Goal: Transaction & Acquisition: Book appointment/travel/reservation

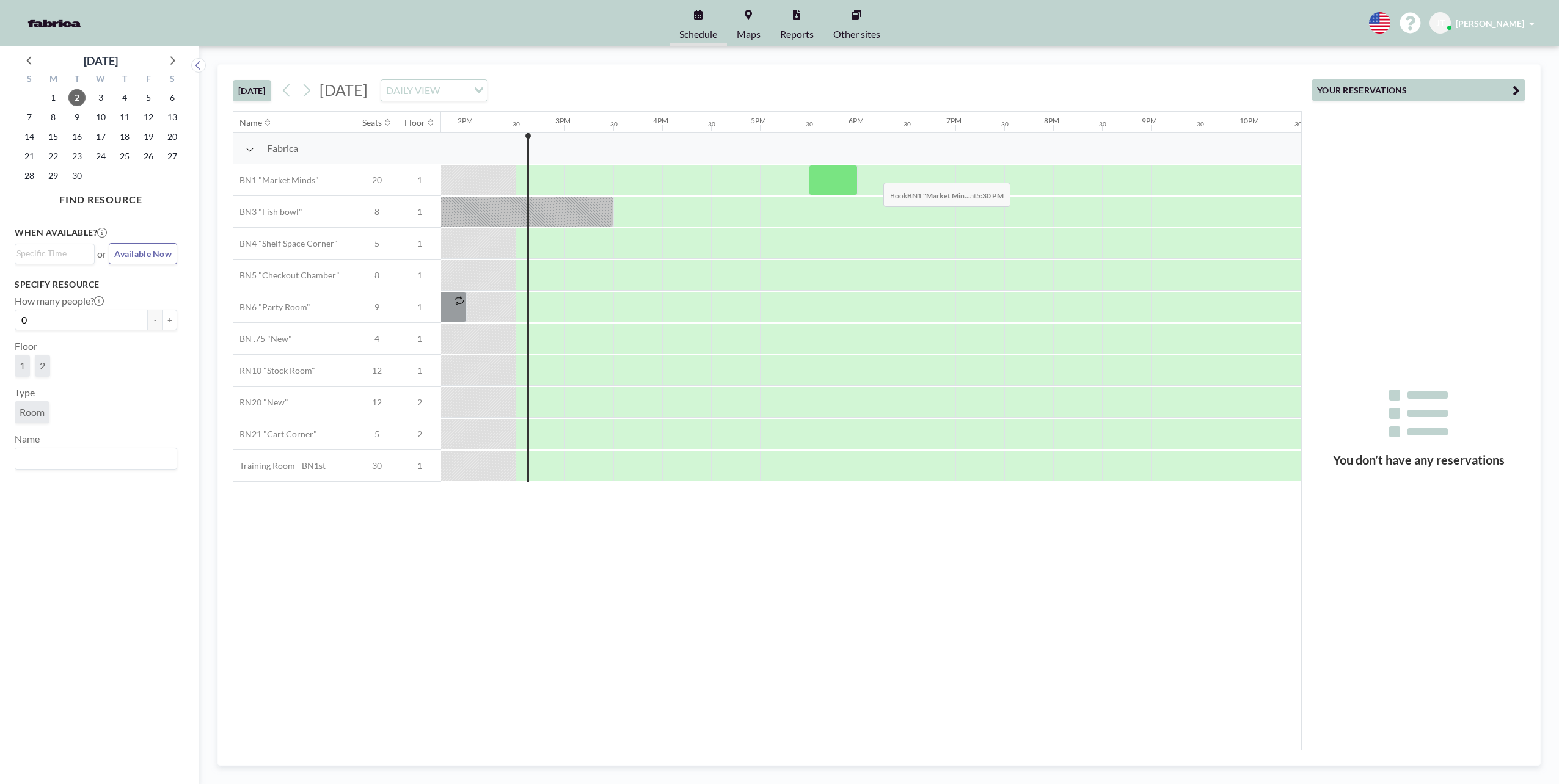
scroll to position [0, 1369]
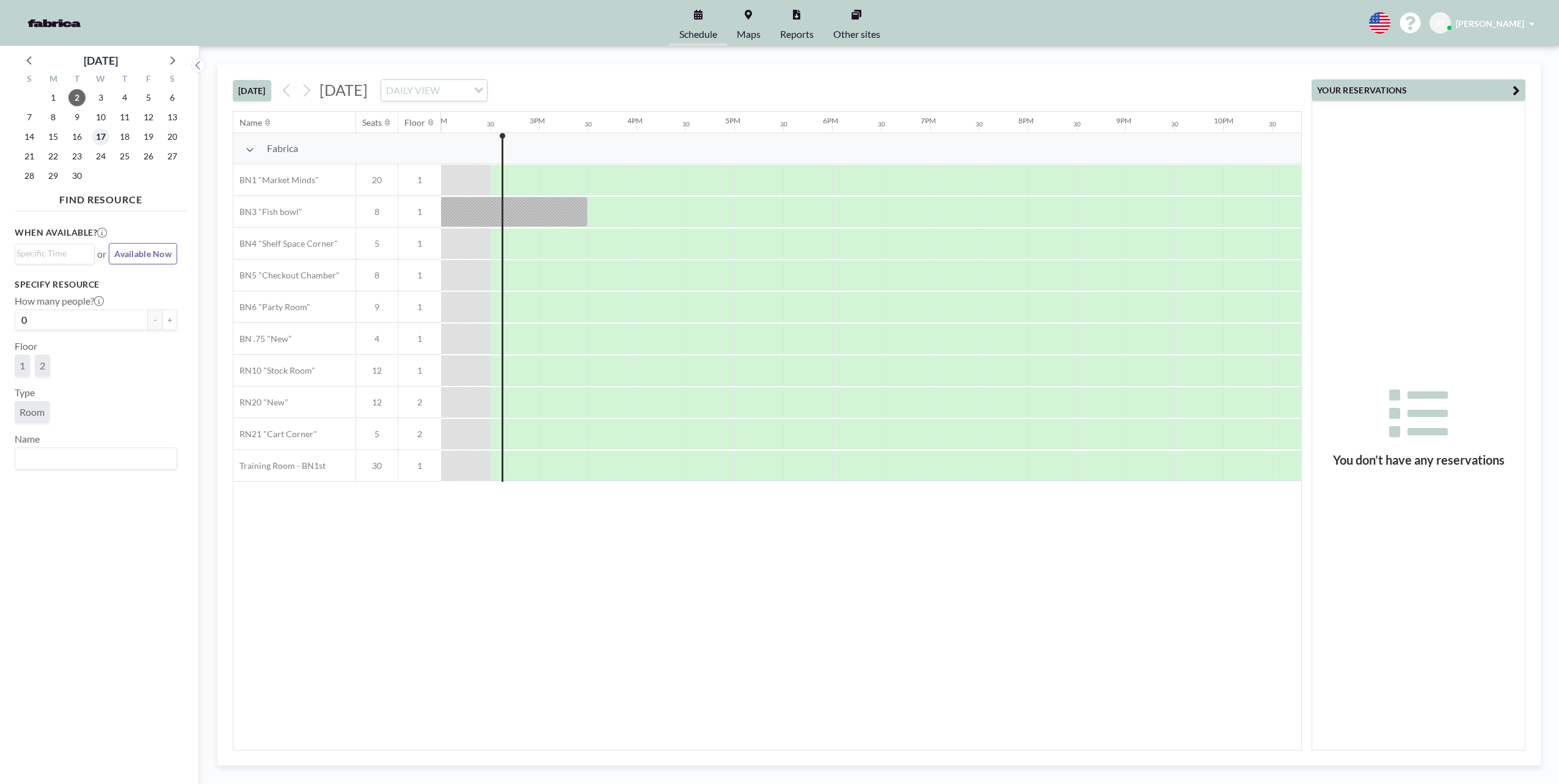
click at [105, 135] on span "17" at bounding box center [101, 137] width 17 height 17
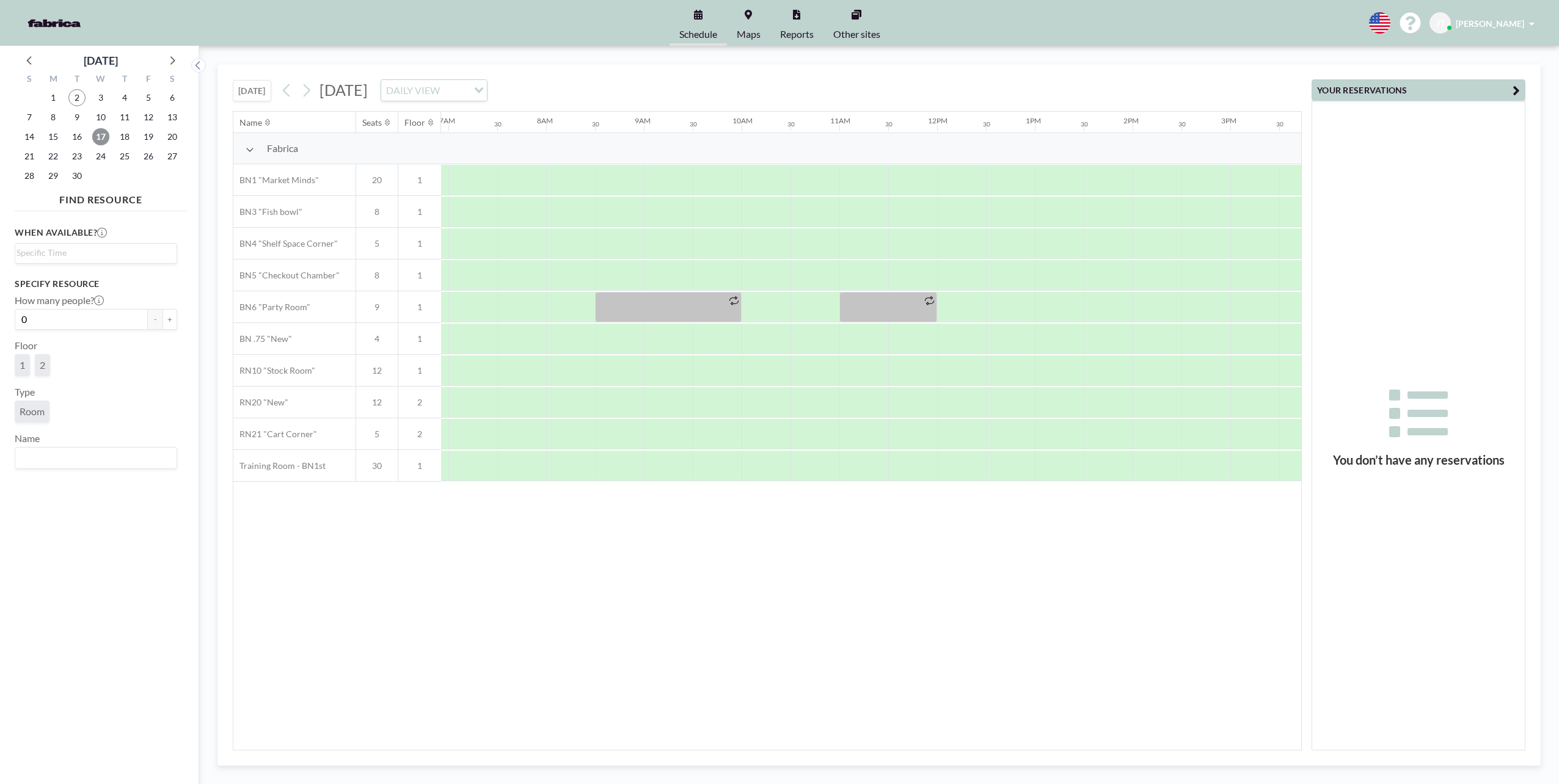
scroll to position [0, 733]
click at [1043, 178] on div at bounding box center [1052, 180] width 49 height 30
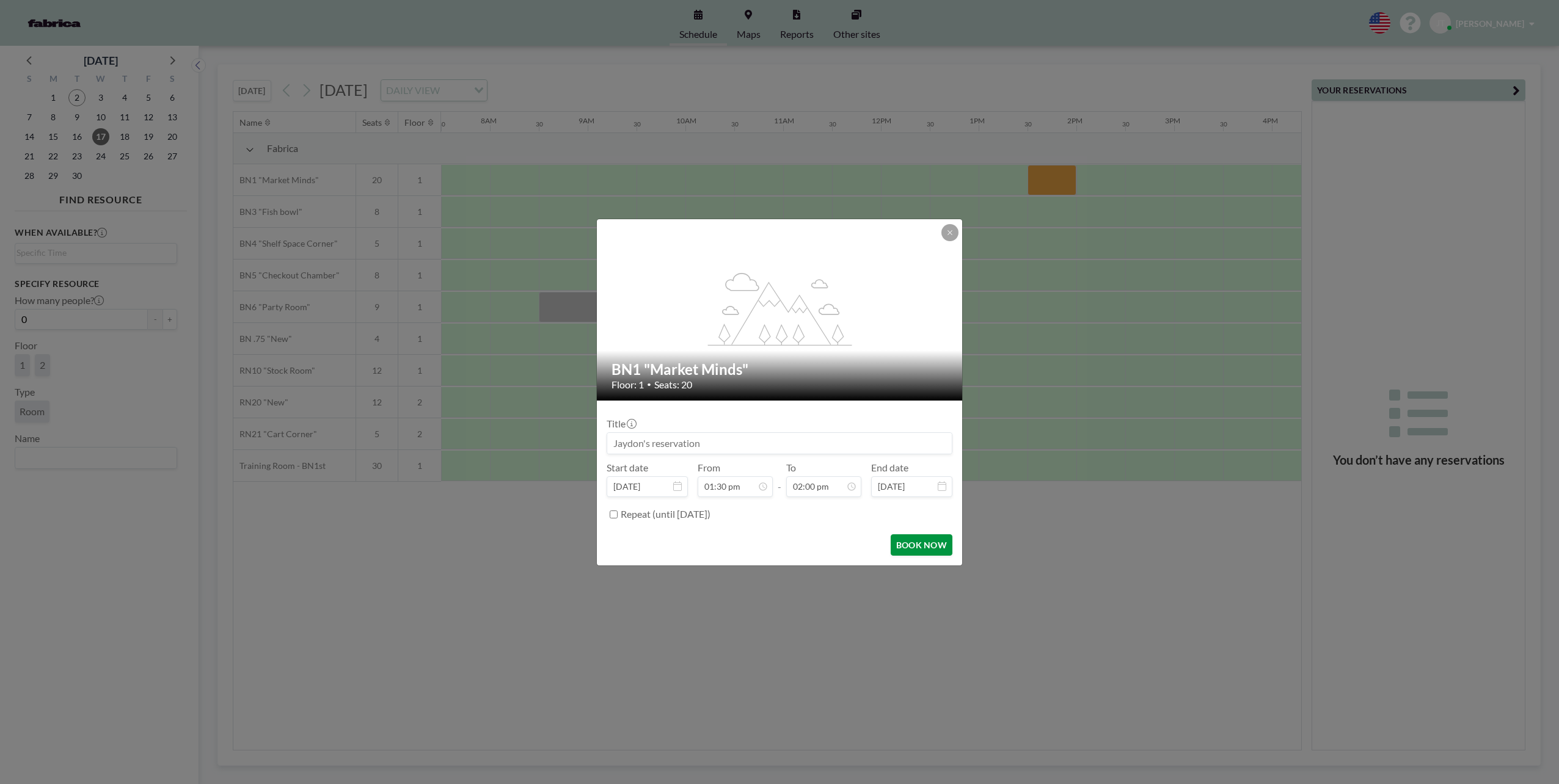
click at [938, 540] on button "BOOK NOW" at bounding box center [921, 545] width 62 height 21
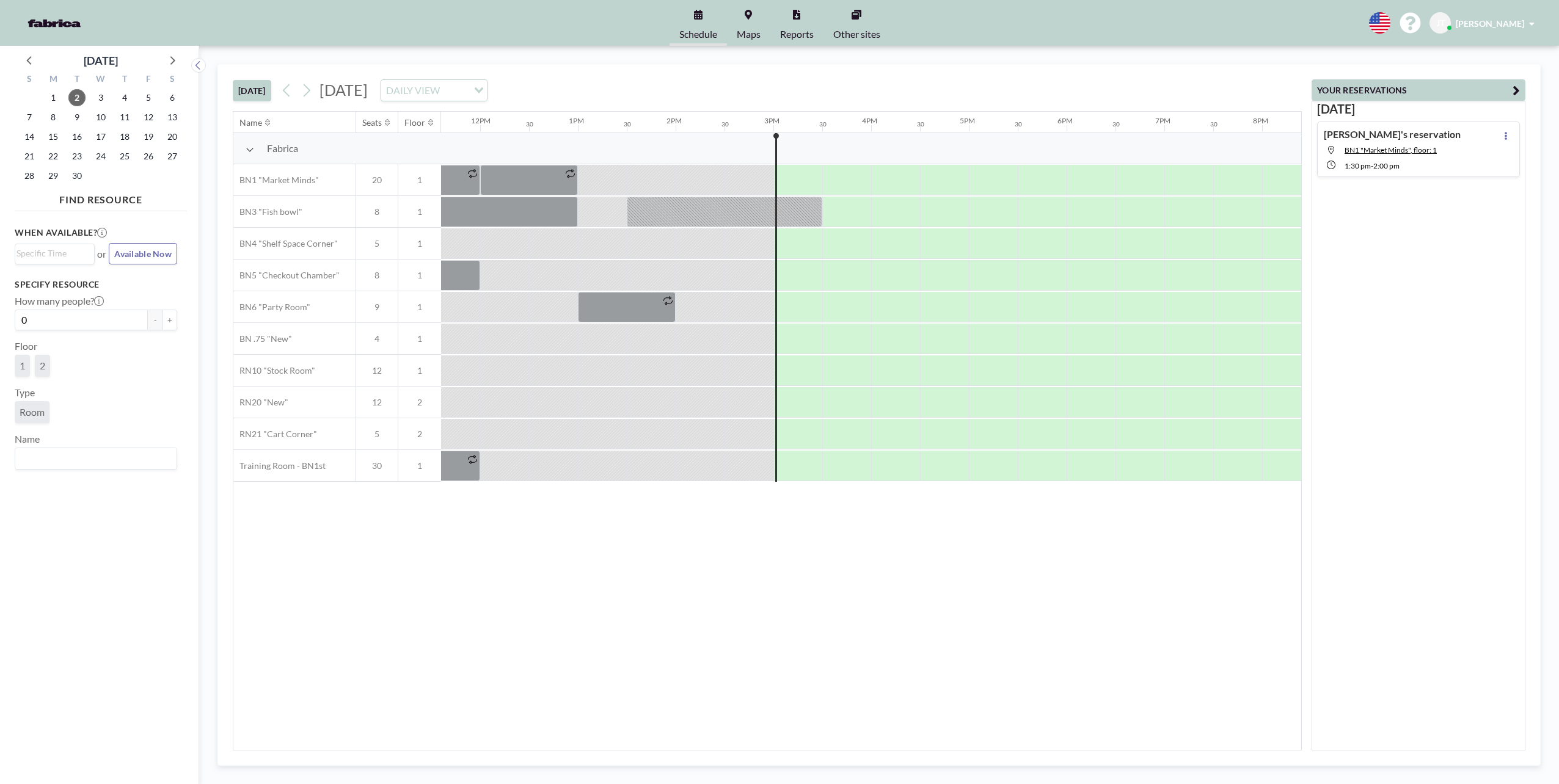
scroll to position [0, 1417]
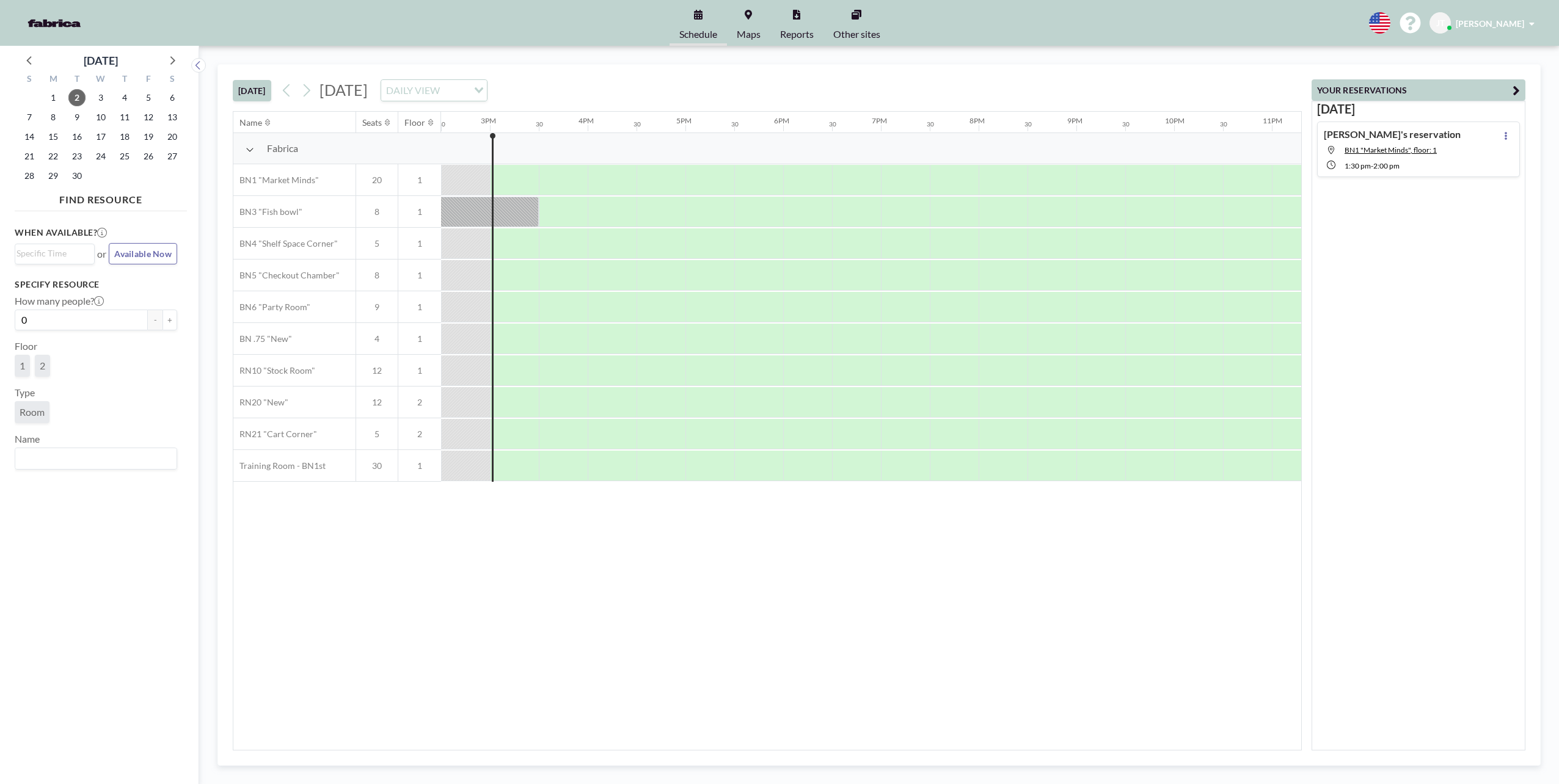
click at [318, 88] on div "Tuesday, September 2, 2025 DAILY VIEW Loading..." at bounding box center [382, 90] width 210 height 22
click at [281, 92] on button at bounding box center [287, 91] width 20 height 20
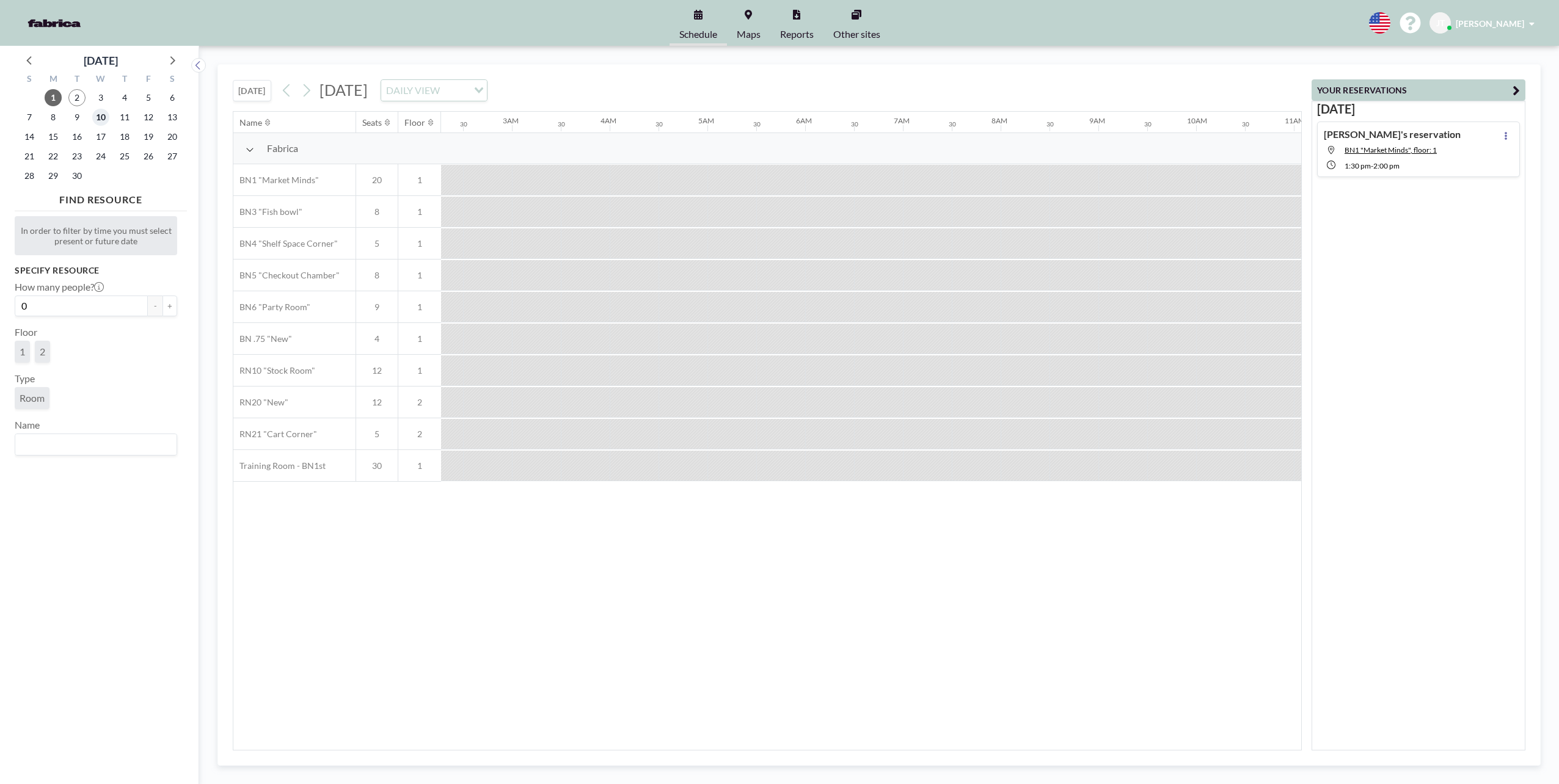
click at [99, 113] on span "10" at bounding box center [101, 117] width 17 height 17
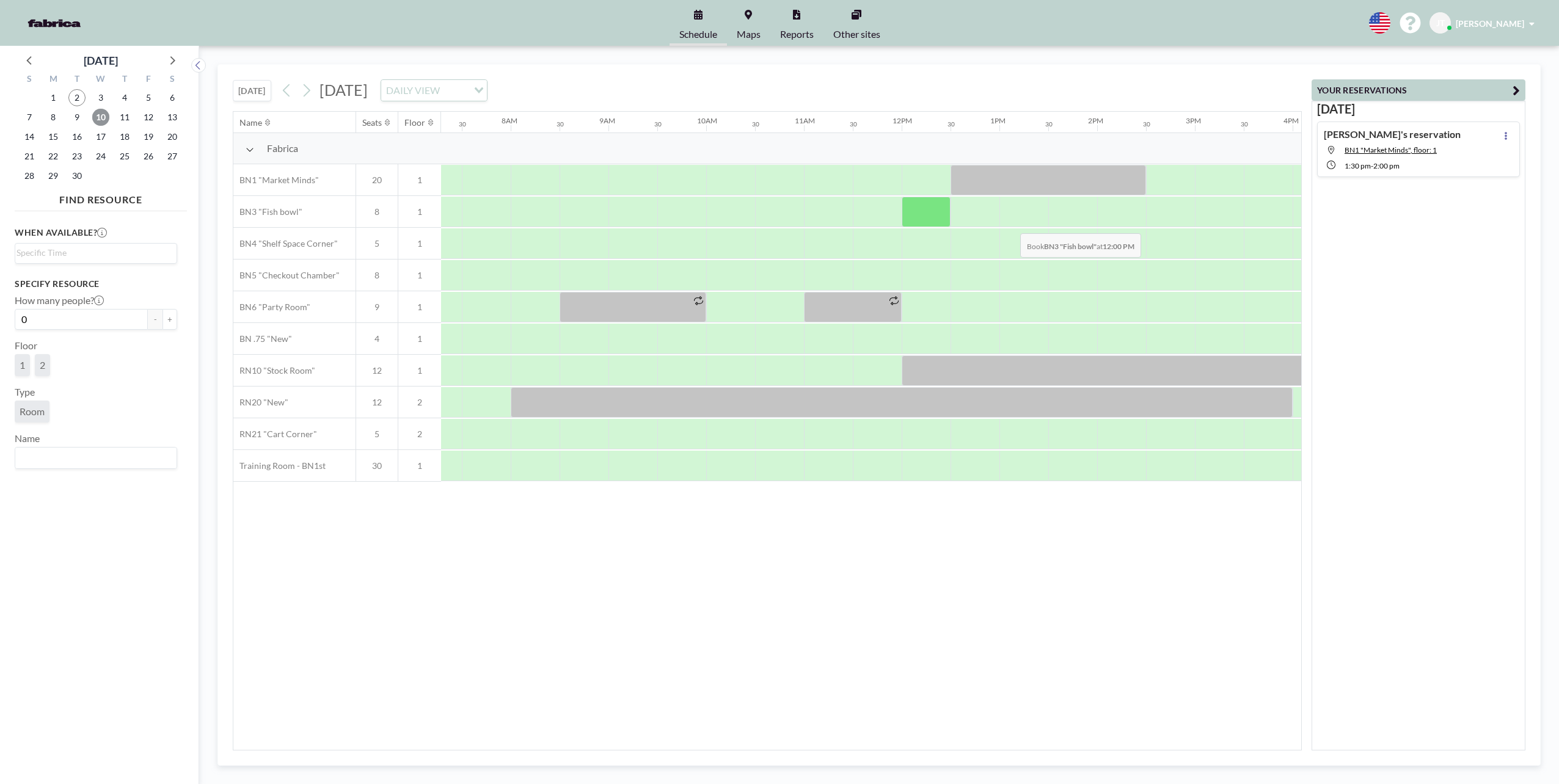
scroll to position [0, 733]
